Goal: Task Accomplishment & Management: Use online tool/utility

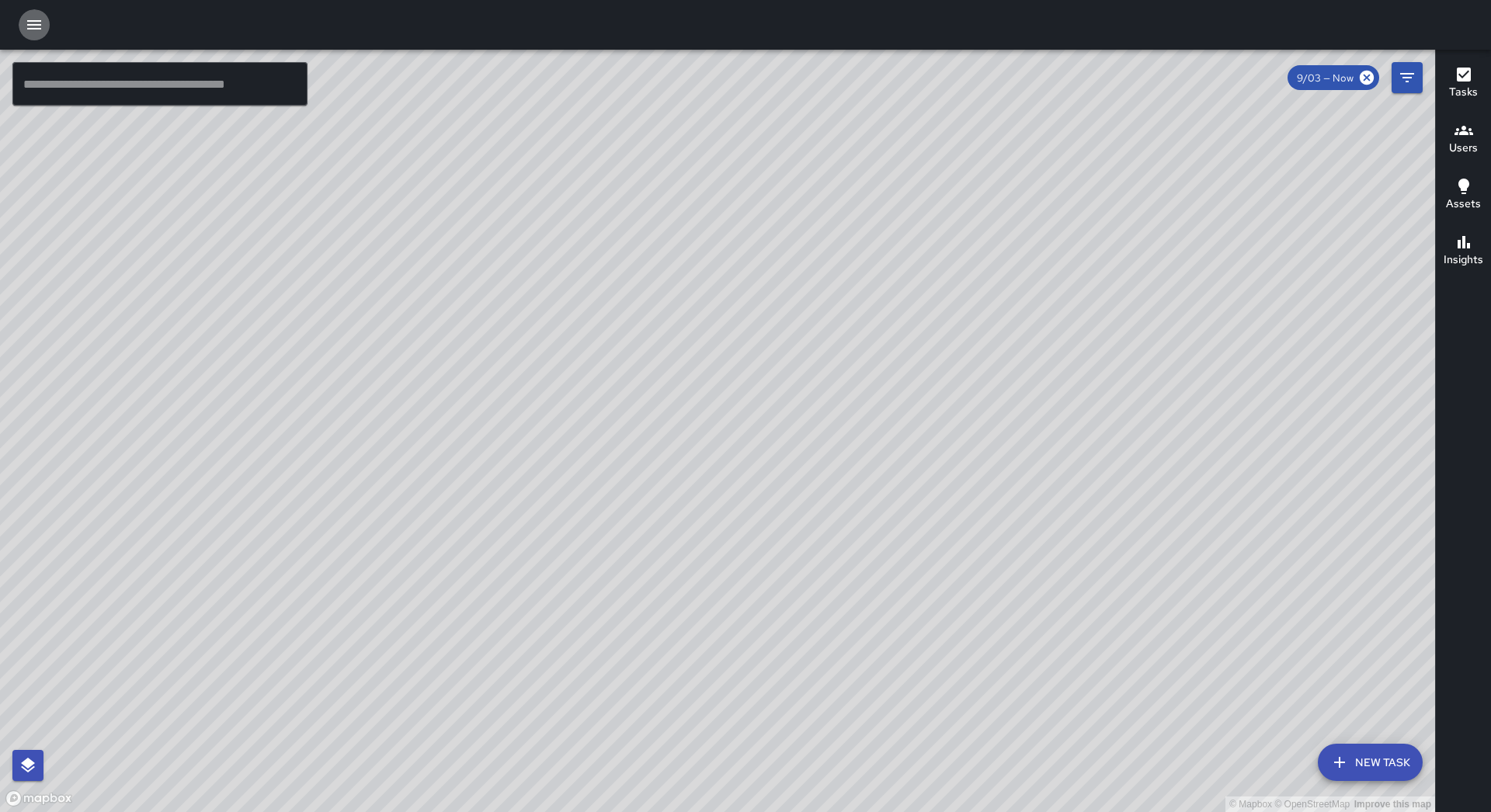
click at [40, 37] on button "button" at bounding box center [34, 24] width 31 height 31
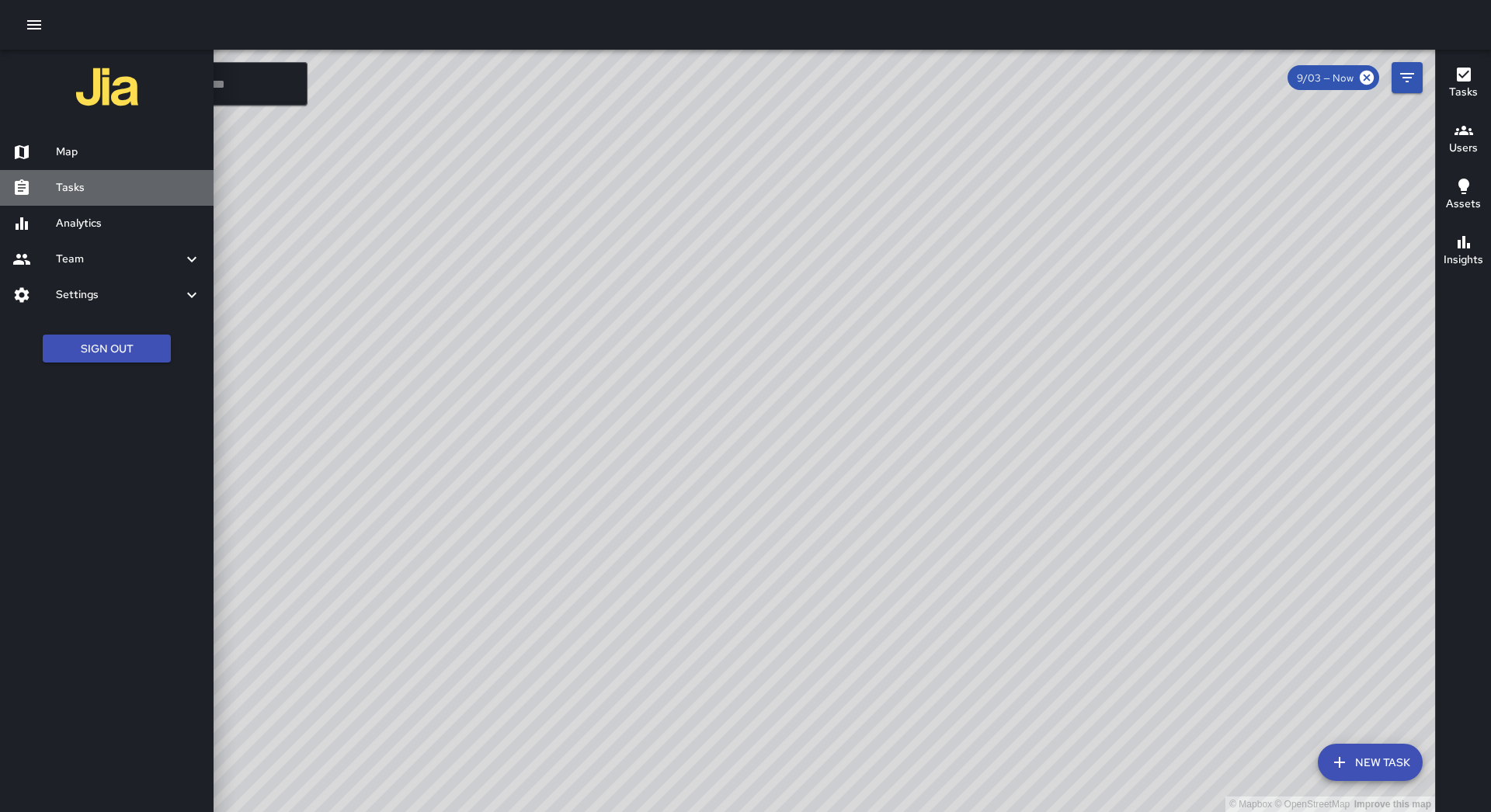
click at [83, 196] on h6 "Tasks" at bounding box center [128, 187] width 145 height 17
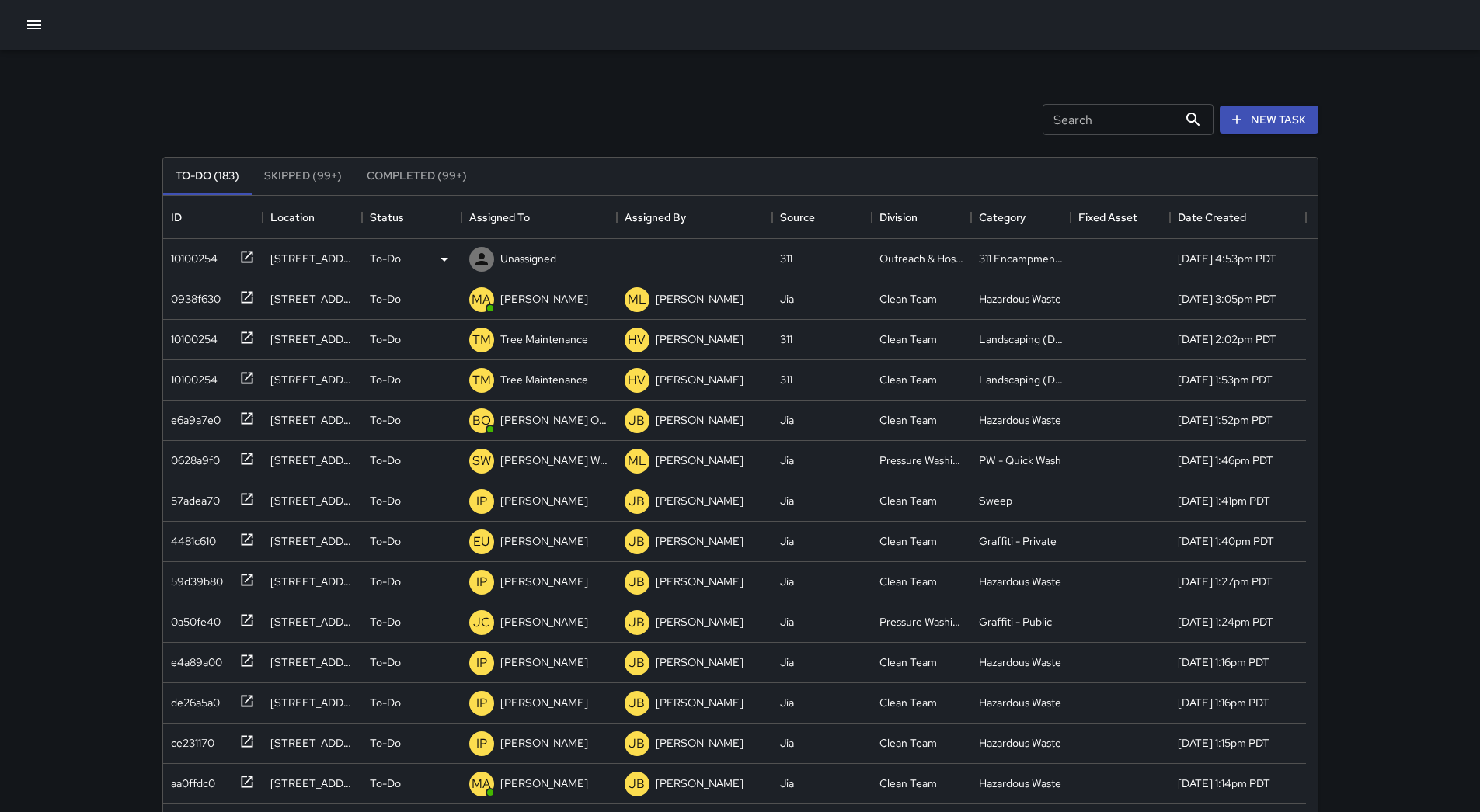
scroll to position [646, 1143]
click at [525, 225] on div "Assigned To" at bounding box center [498, 218] width 60 height 43
click at [218, 259] on div "10100254" at bounding box center [191, 255] width 53 height 22
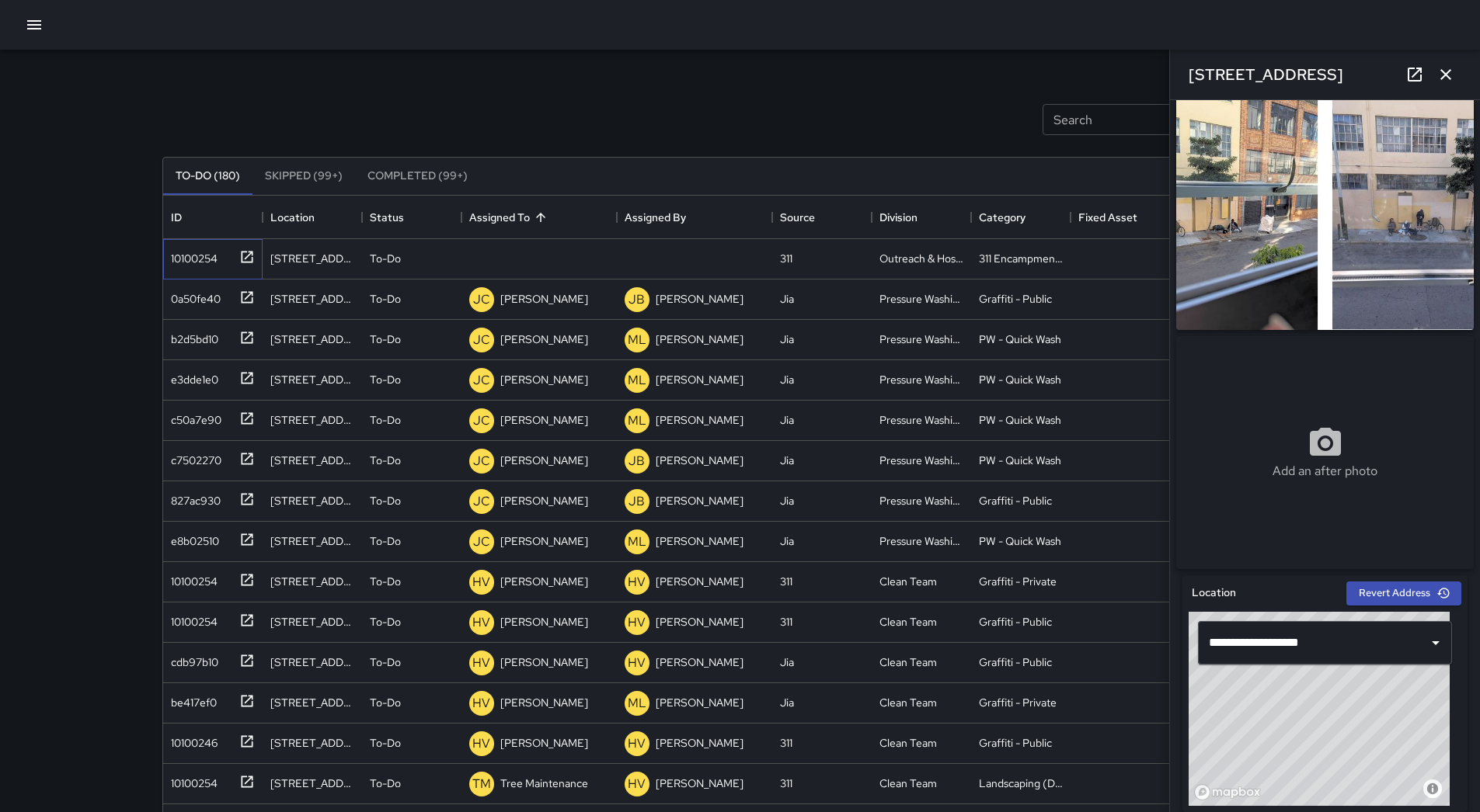
scroll to position [0, 0]
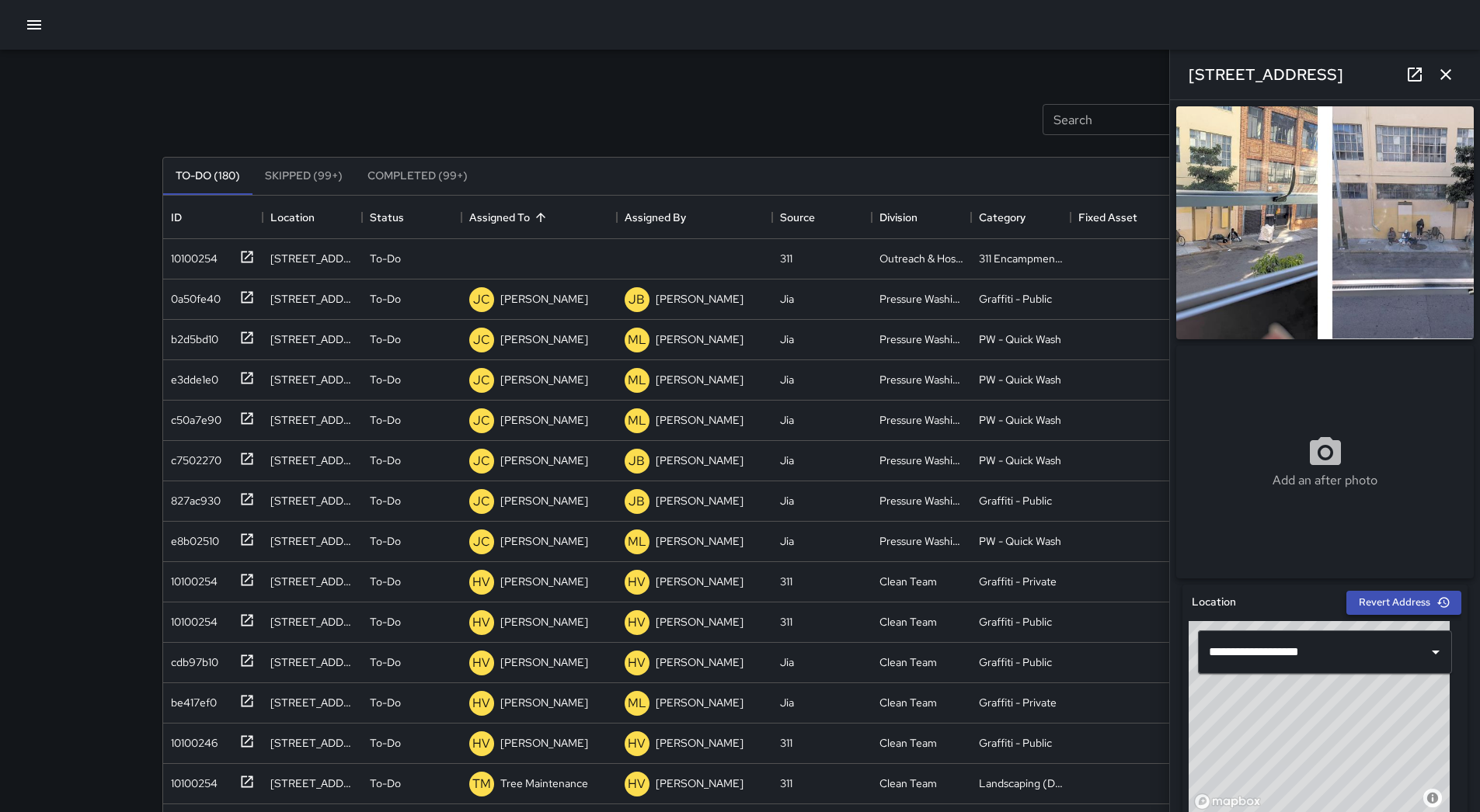
drag, startPoint x: 1288, startPoint y: 736, endPoint x: 1390, endPoint y: 608, distance: 163.7
click at [1390, 608] on div "**********" at bounding box center [1324, 702] width 285 height 236
click at [1395, 605] on button "Revert Address" at bounding box center [1404, 602] width 115 height 24
type input "**********"
click at [534, 266] on p "Unassigned" at bounding box center [528, 258] width 56 height 15
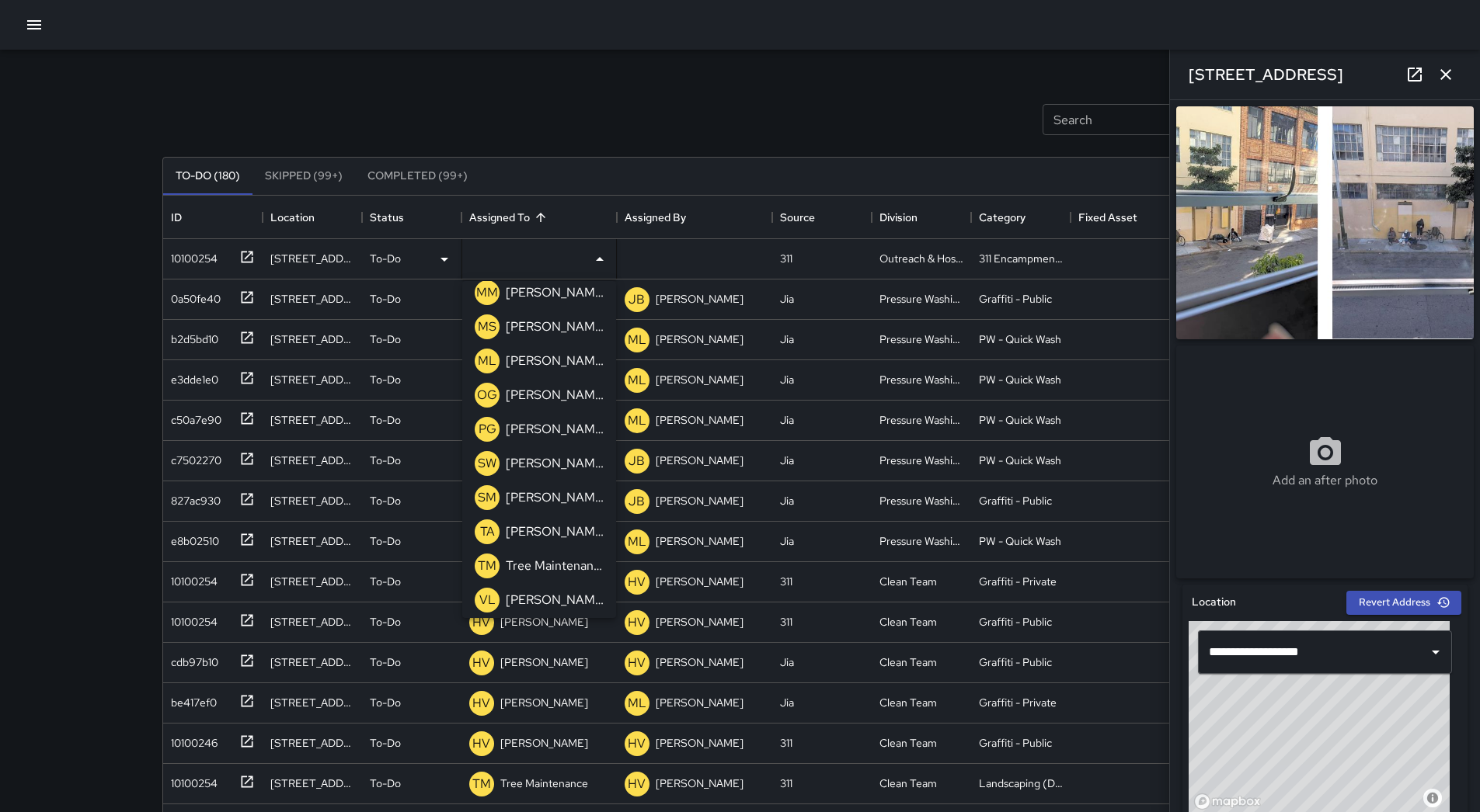
scroll to position [495, 0]
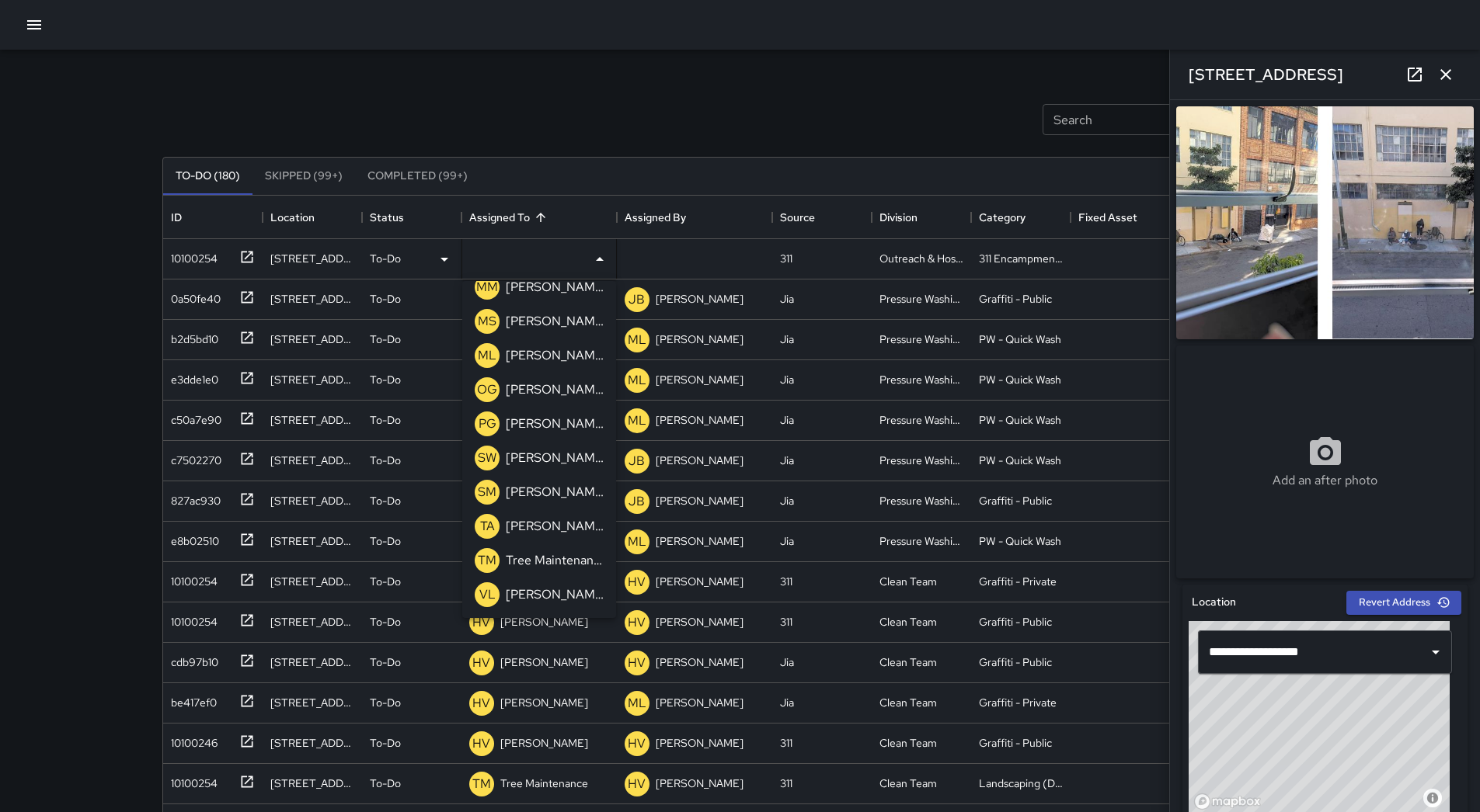
click at [556, 358] on p "[PERSON_NAME]" at bounding box center [554, 355] width 98 height 19
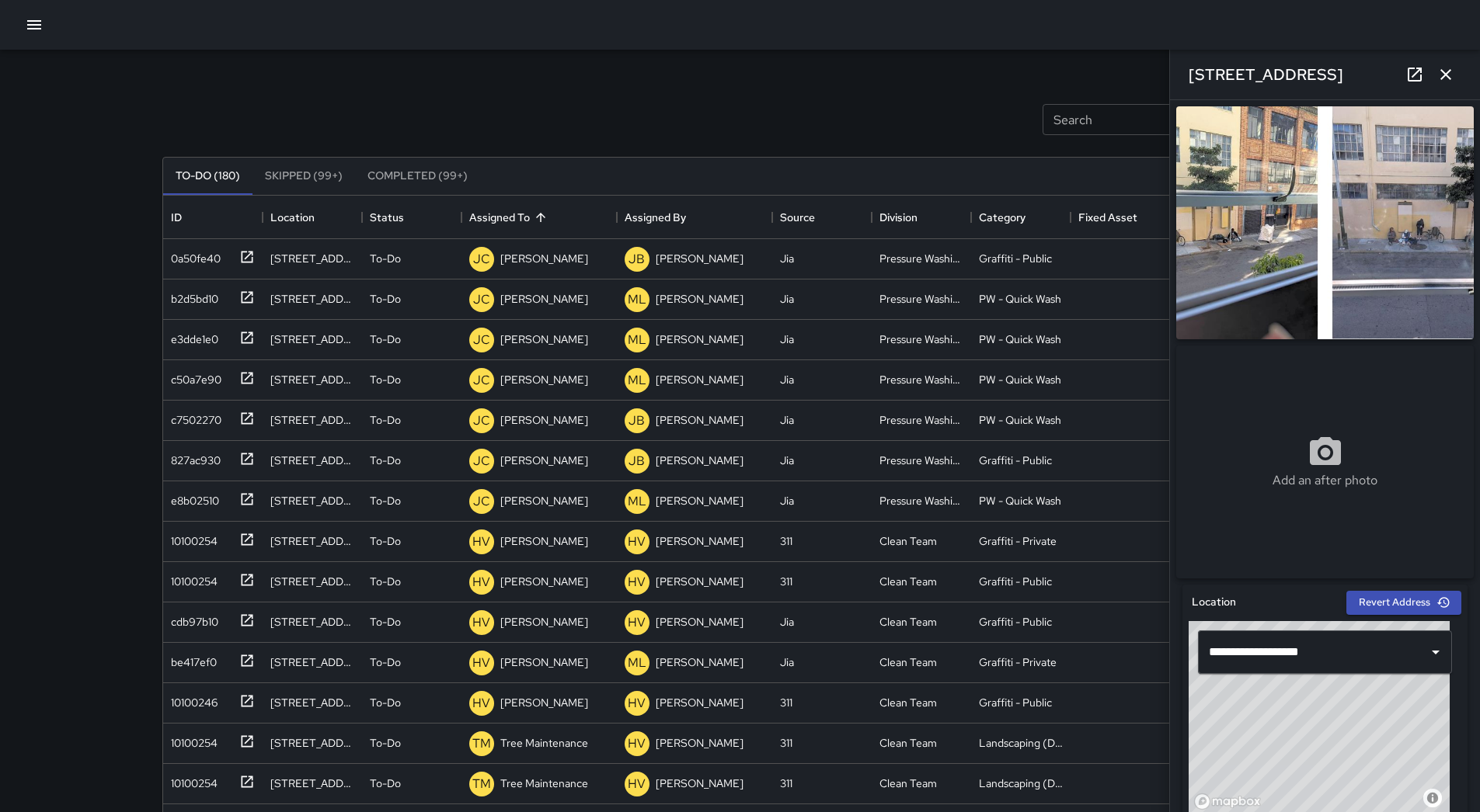
click at [33, 18] on icon "button" at bounding box center [34, 24] width 19 height 19
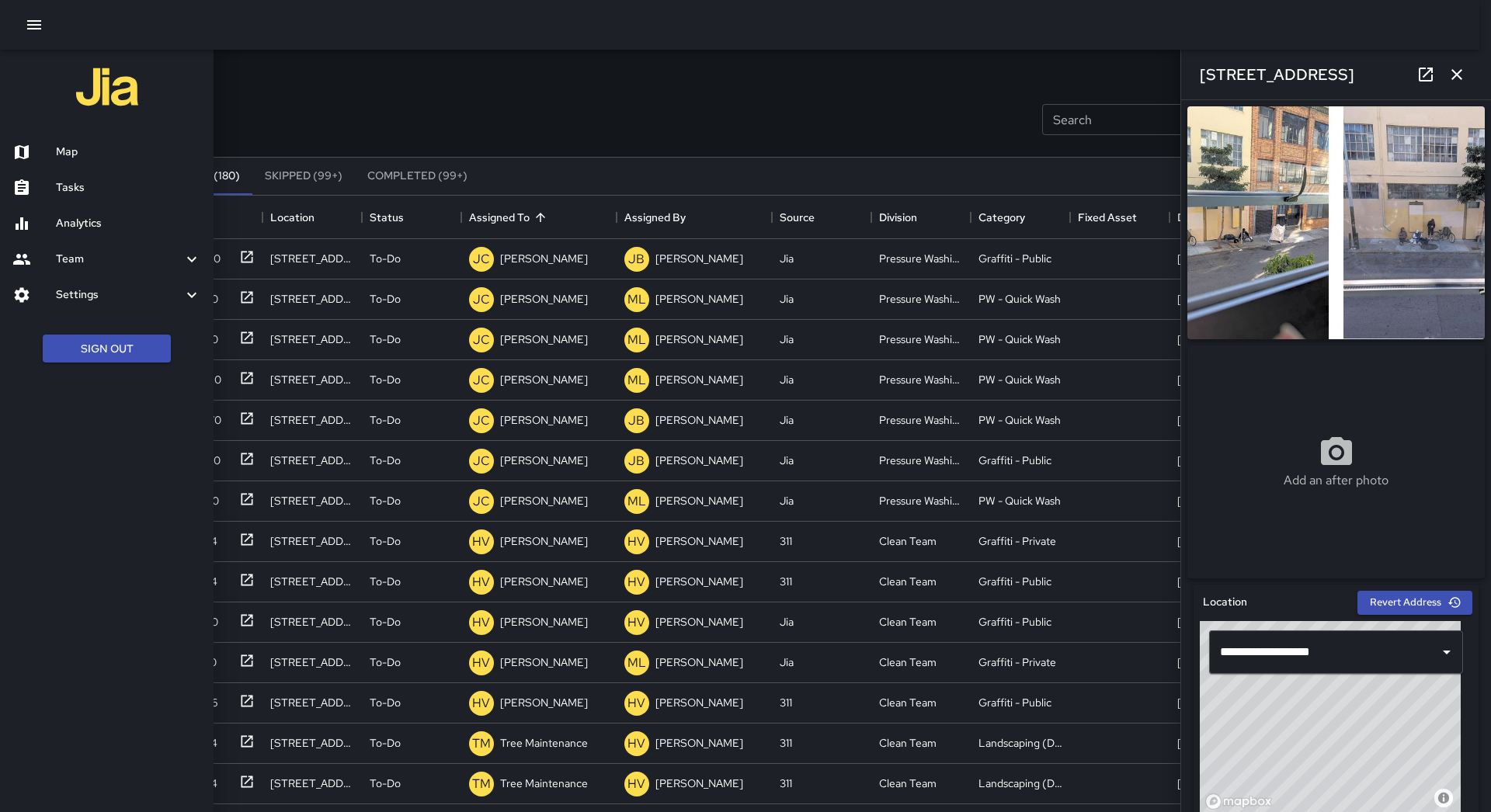
click at [107, 130] on ul "Map Tasks Analytics Team Leaderboard Settings Geofence and Zones Divisions and …" at bounding box center [106, 223] width 213 height 191
click at [114, 140] on div "Map" at bounding box center [106, 152] width 213 height 36
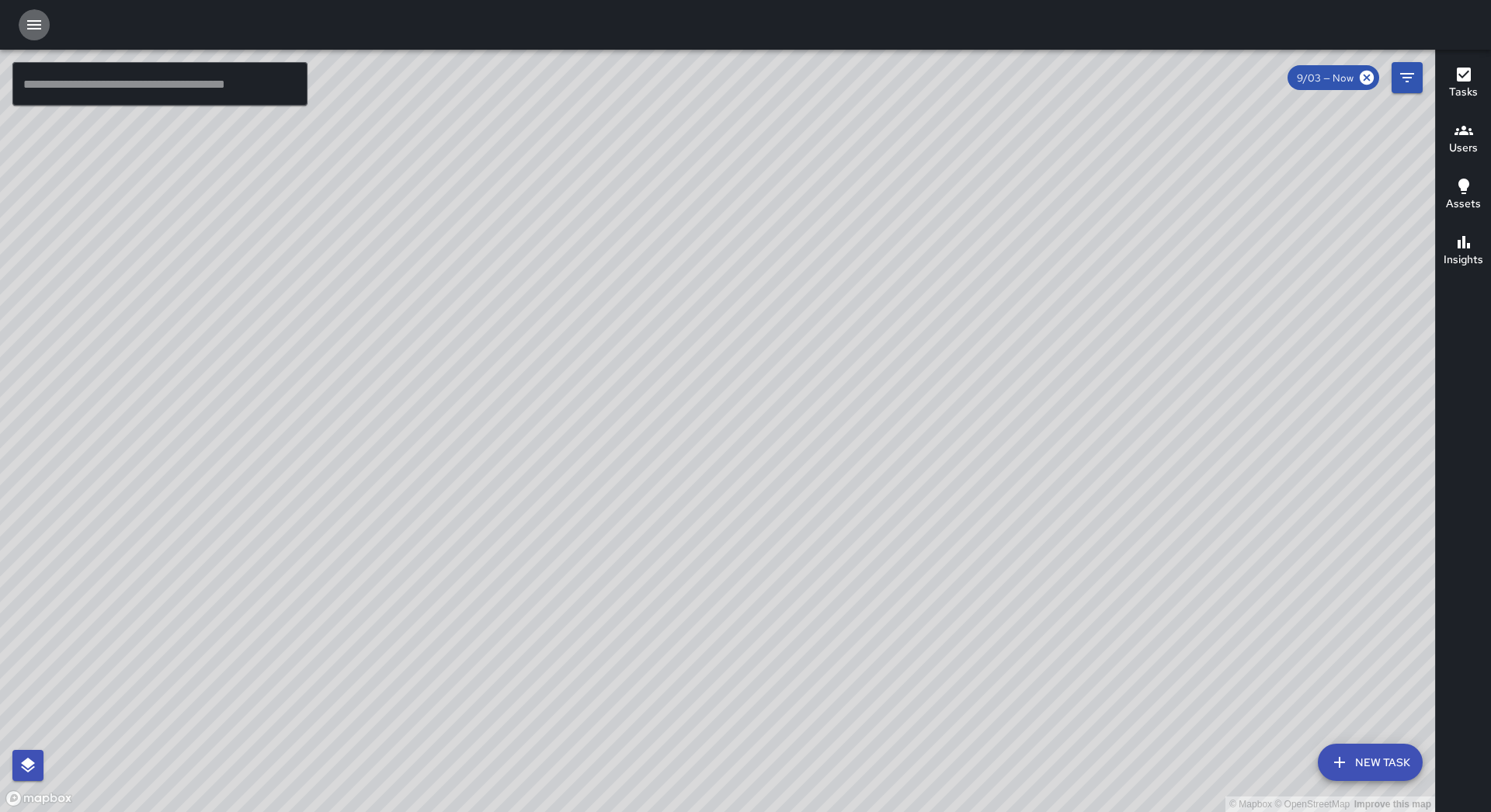
click at [38, 20] on icon "button" at bounding box center [34, 24] width 19 height 19
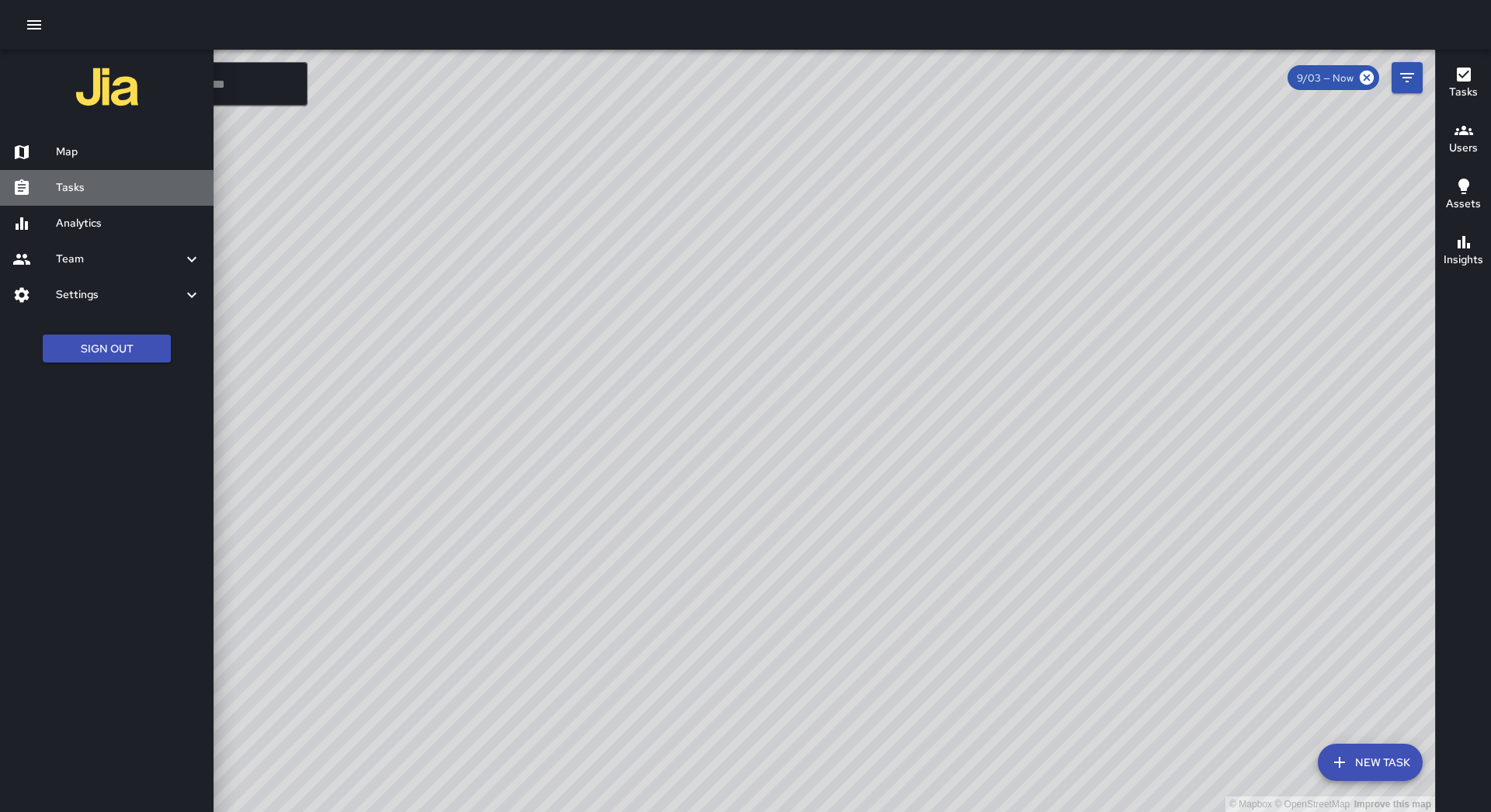
drag, startPoint x: 75, startPoint y: 186, endPoint x: 1221, endPoint y: 583, distance: 1212.8
click at [76, 188] on h6 "Tasks" at bounding box center [128, 187] width 145 height 17
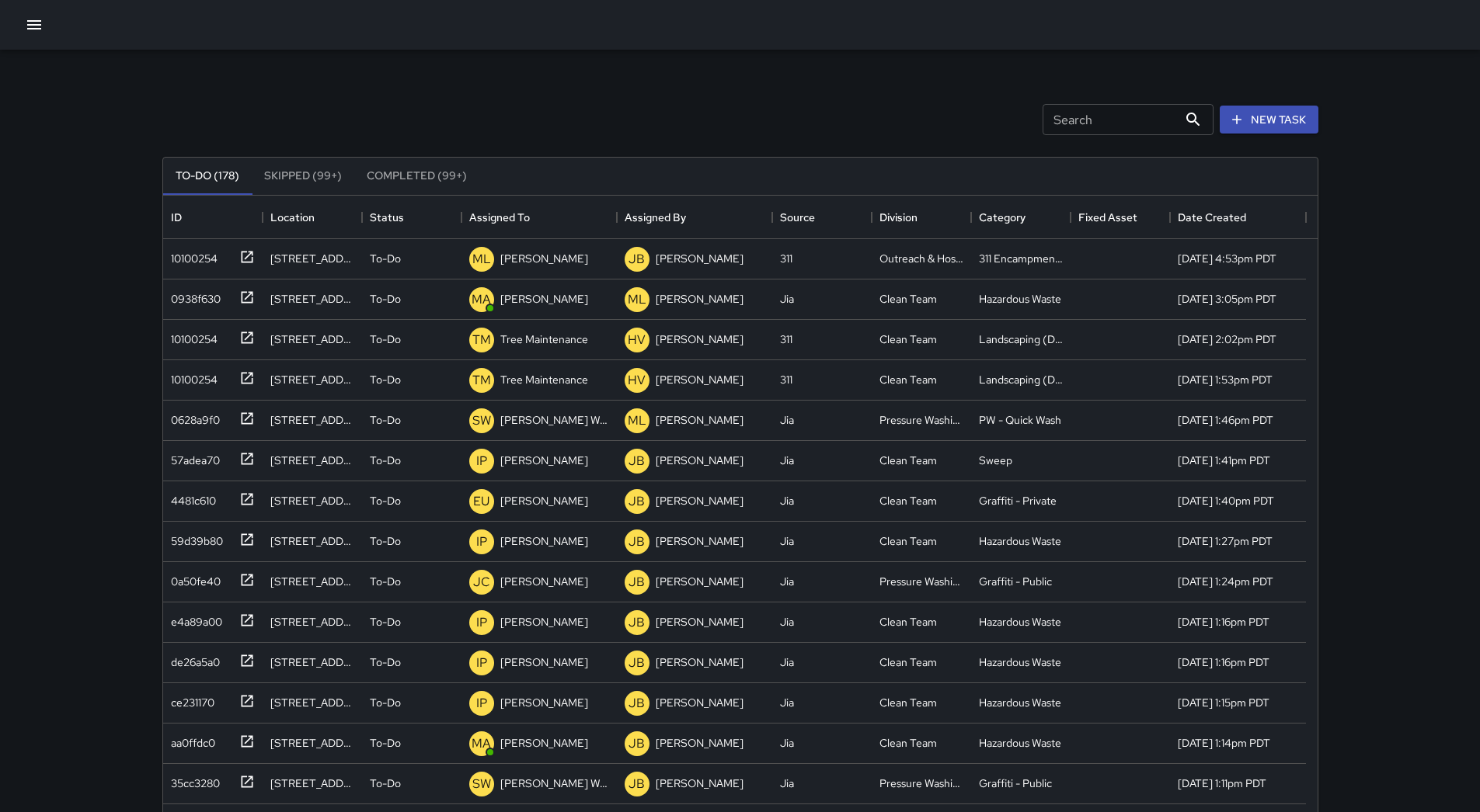
scroll to position [646, 1143]
